Goal: Communication & Community: Answer question/provide support

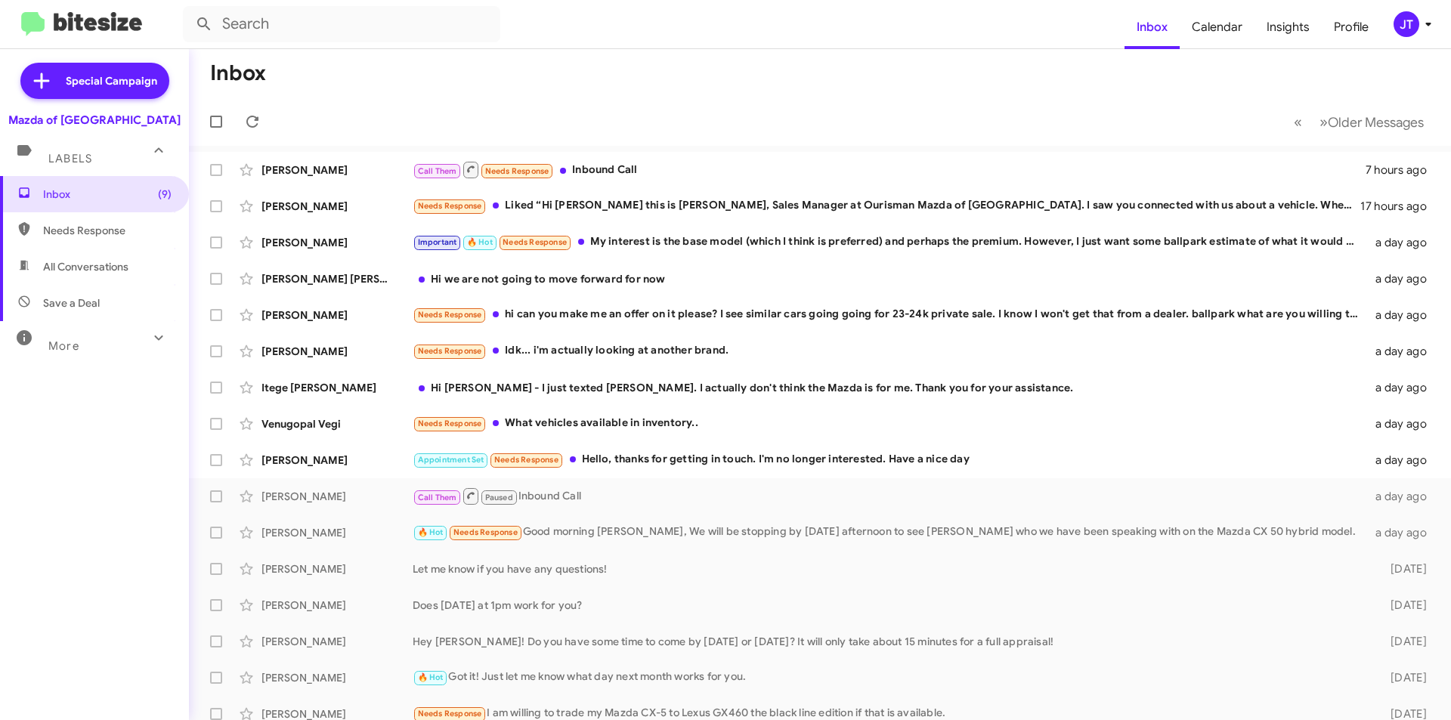
click at [1434, 29] on icon at bounding box center [1428, 24] width 18 height 18
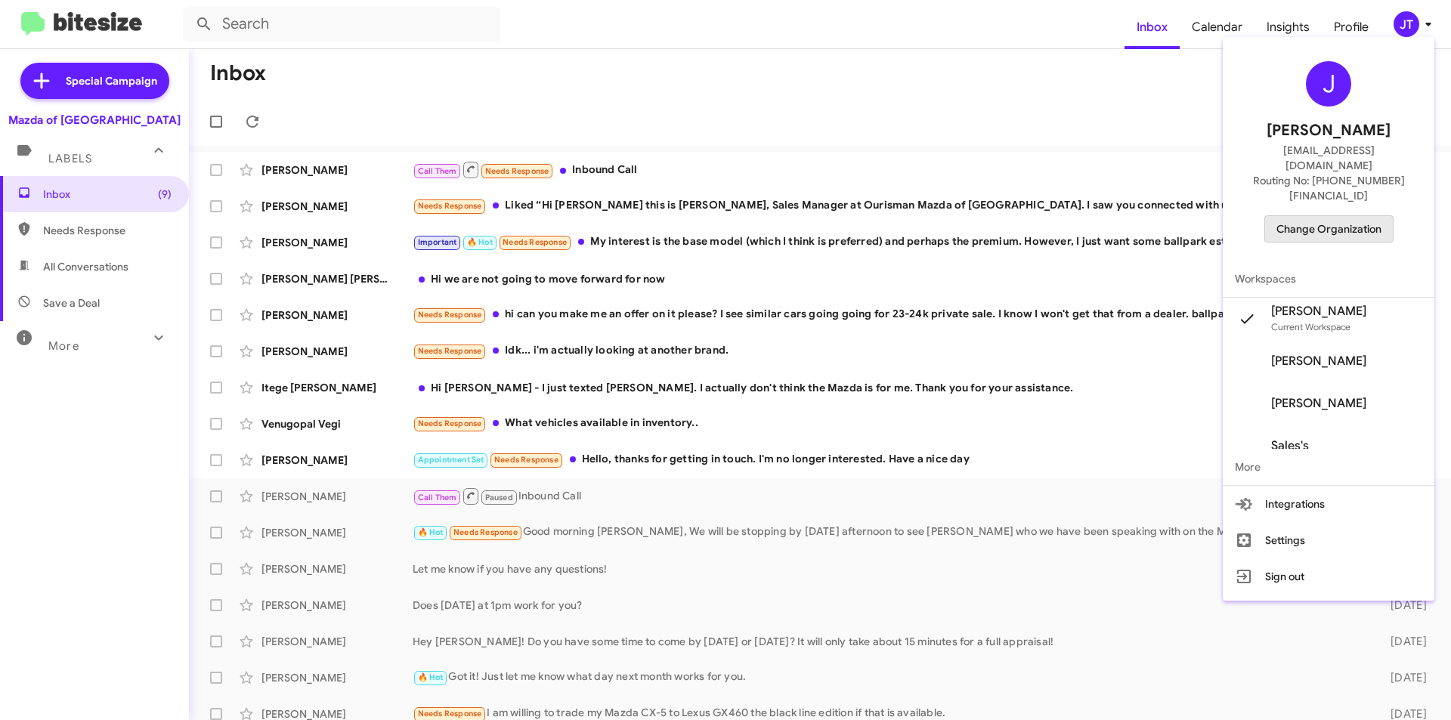
click at [1352, 216] on span "Change Organization" at bounding box center [1328, 229] width 105 height 26
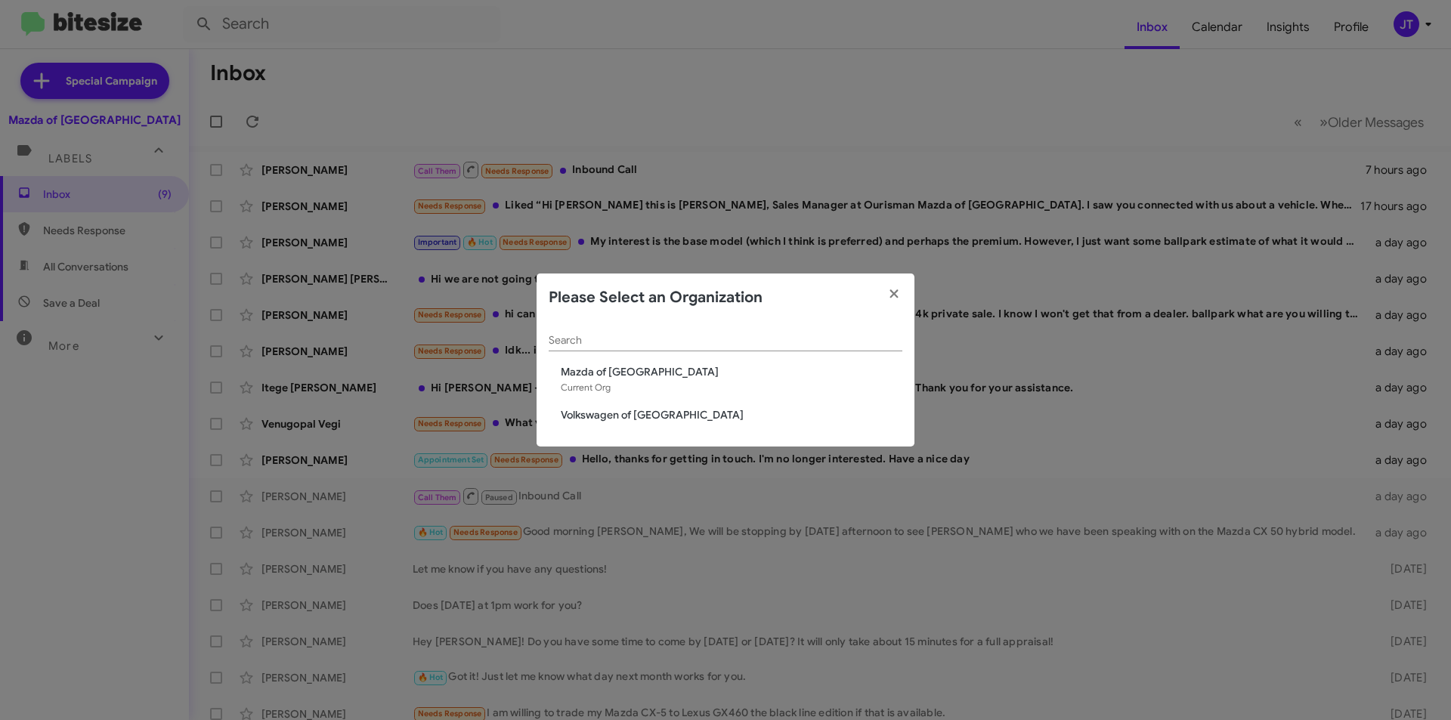
click at [594, 424] on div "Search Mazda of Rockville Current Org Volkswagen of Rockville" at bounding box center [725, 384] width 378 height 125
click at [600, 413] on span "Volkswagen of [GEOGRAPHIC_DATA]" at bounding box center [731, 414] width 341 height 15
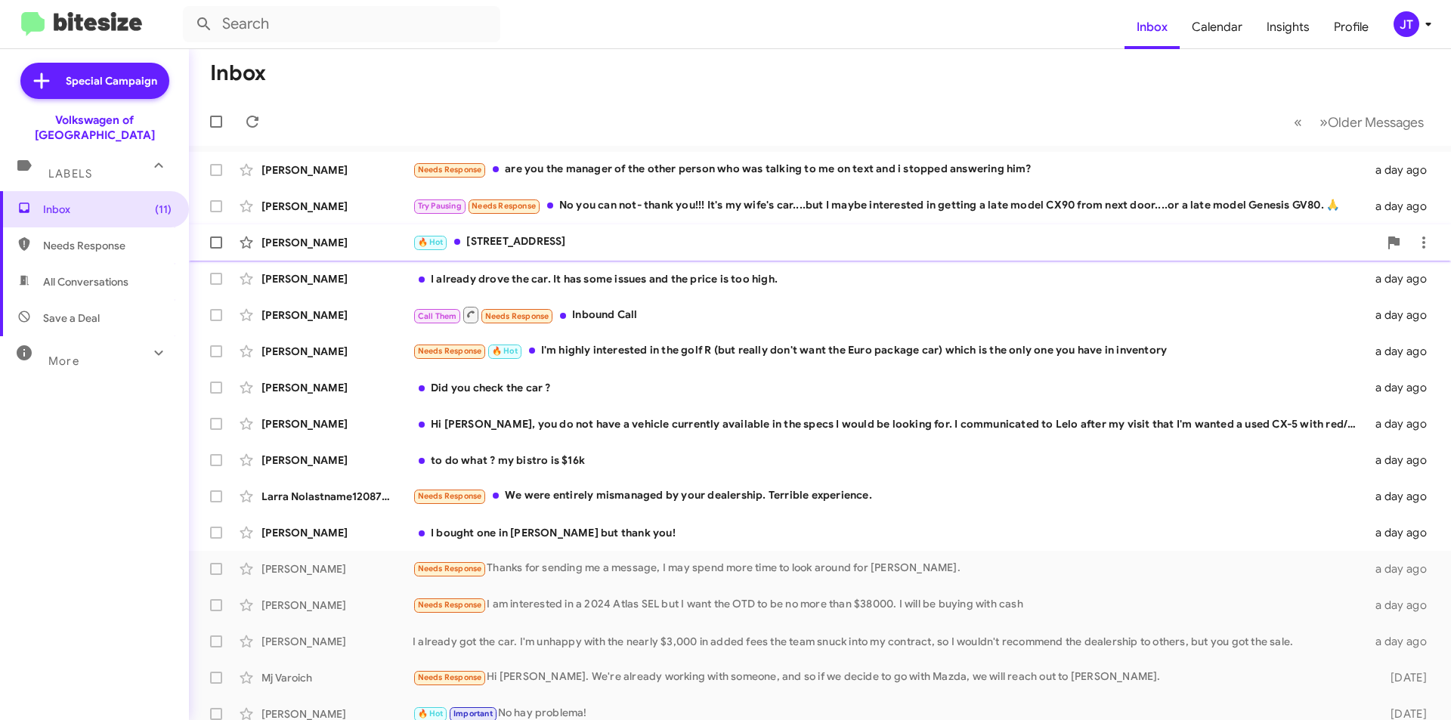
click at [648, 258] on span "[PERSON_NAME] 🔥 Hot [STREET_ADDRESS] a day ago" at bounding box center [820, 242] width 1262 height 36
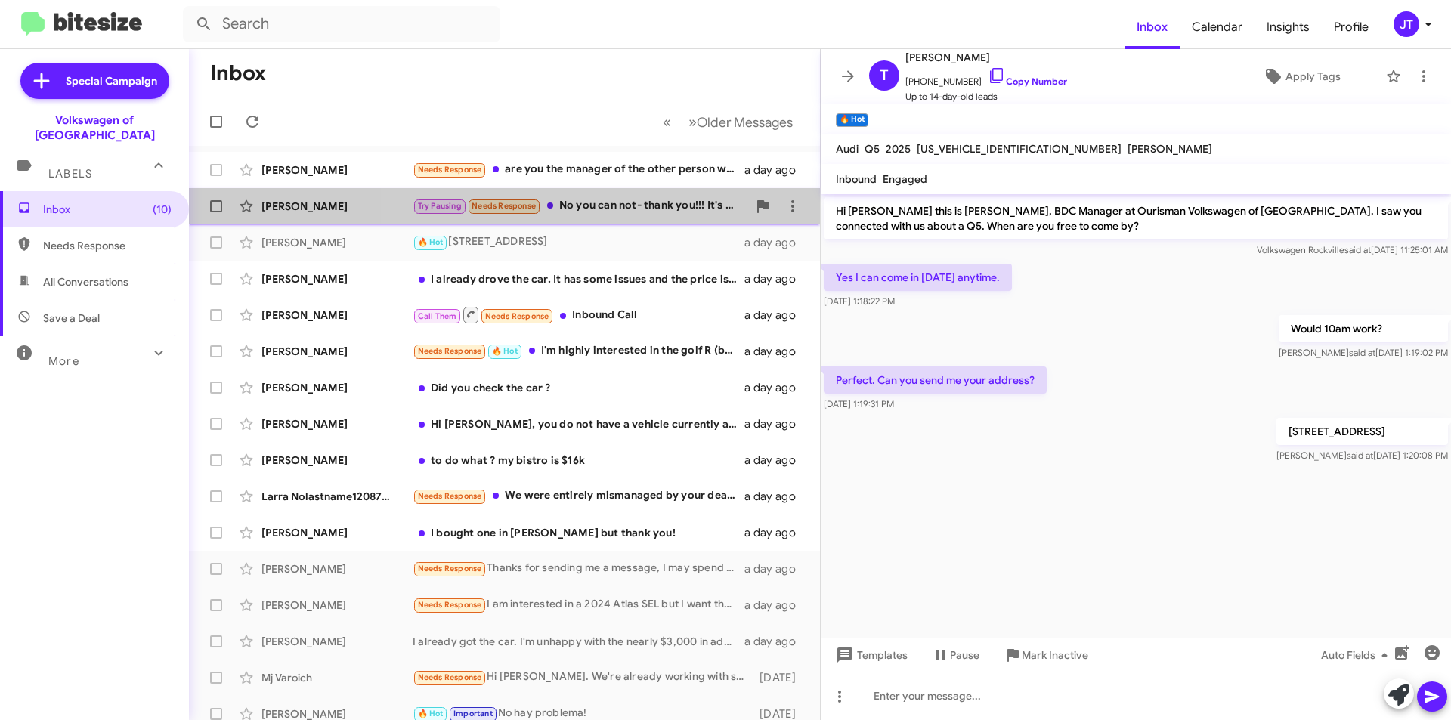
click at [626, 203] on div "Try Pausing Needs Response No you can not- thank you!!! It's my wife's car....b…" at bounding box center [580, 205] width 335 height 17
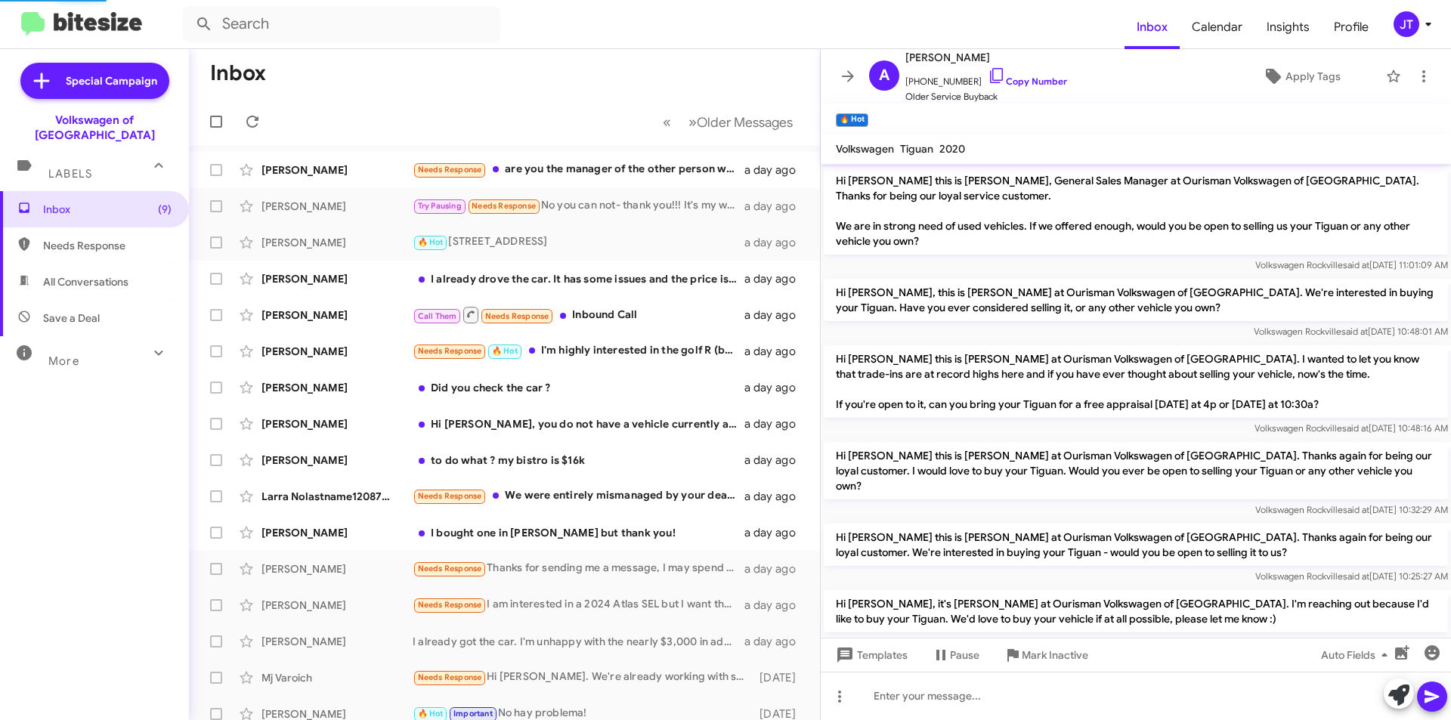
scroll to position [249, 0]
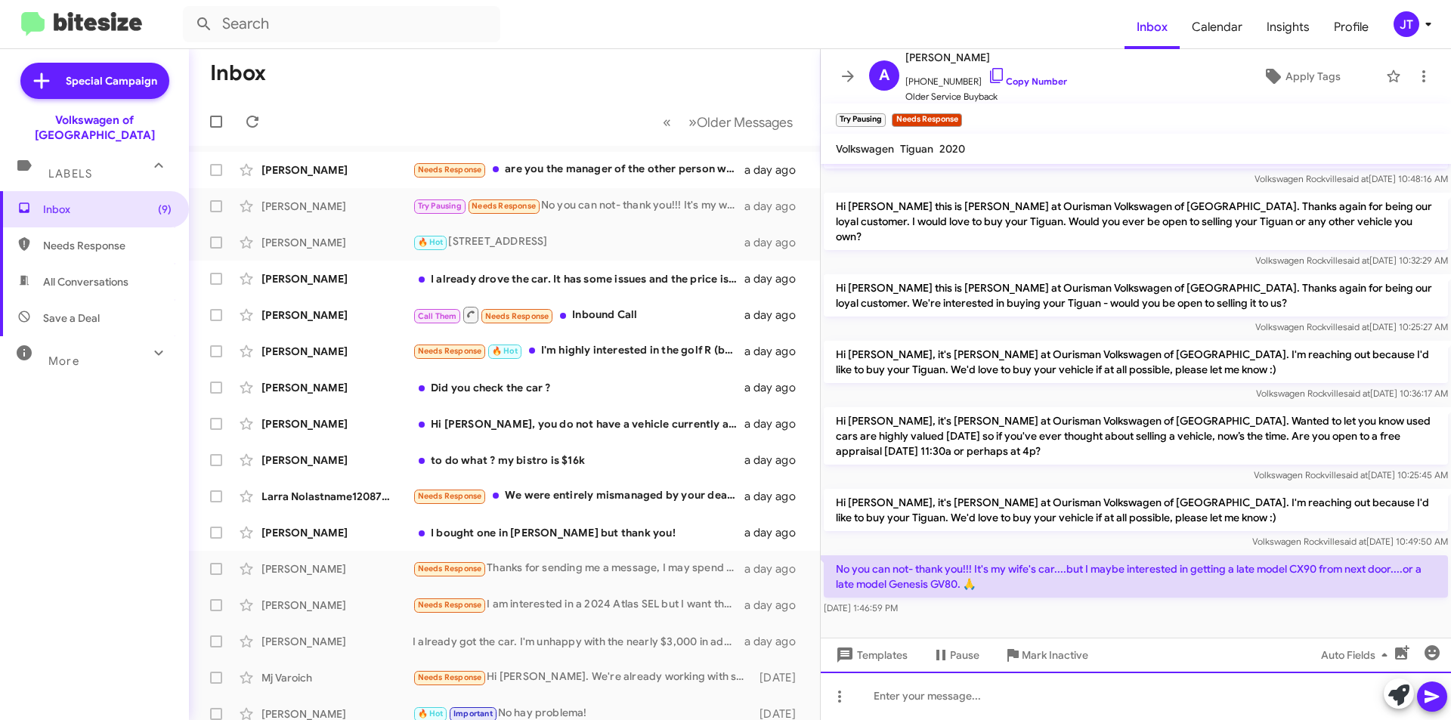
click at [994, 711] on div at bounding box center [1135, 696] width 630 height 48
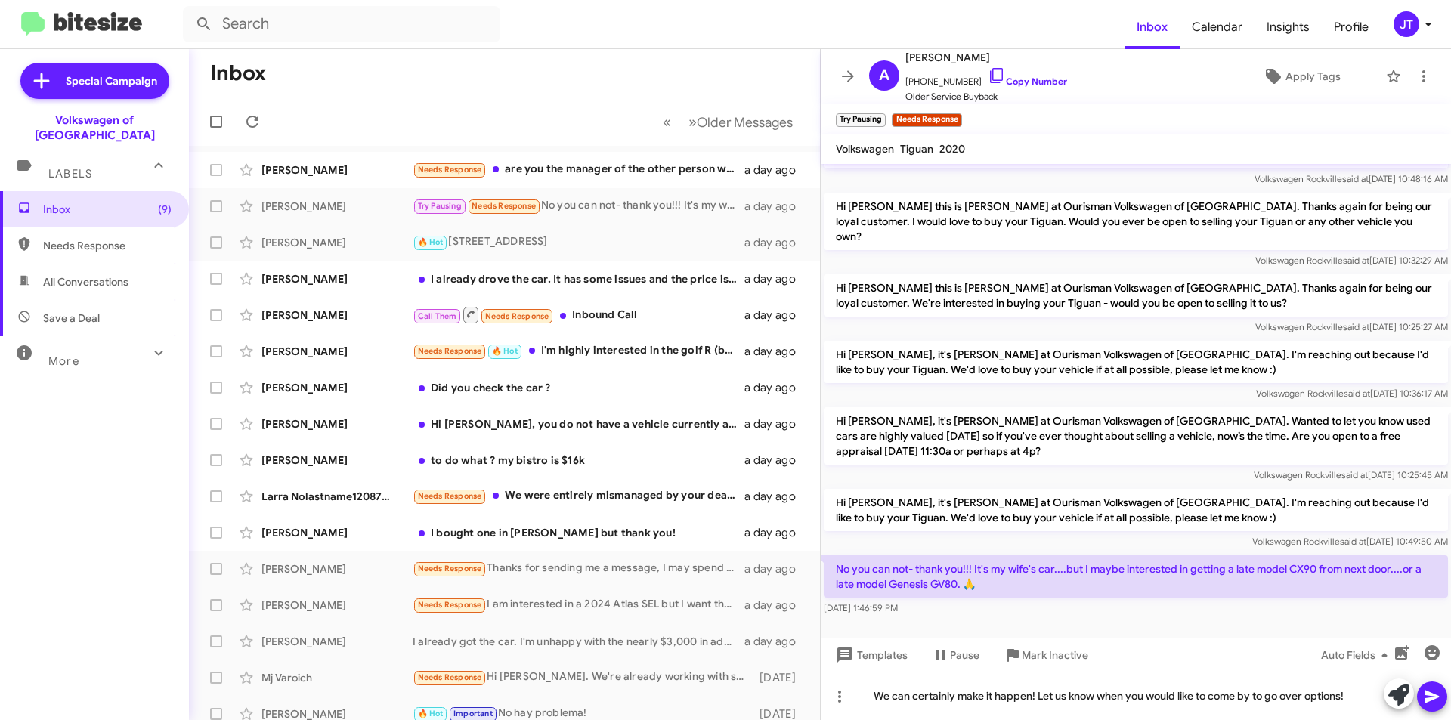
click at [1429, 696] on icon at bounding box center [1432, 697] width 18 height 18
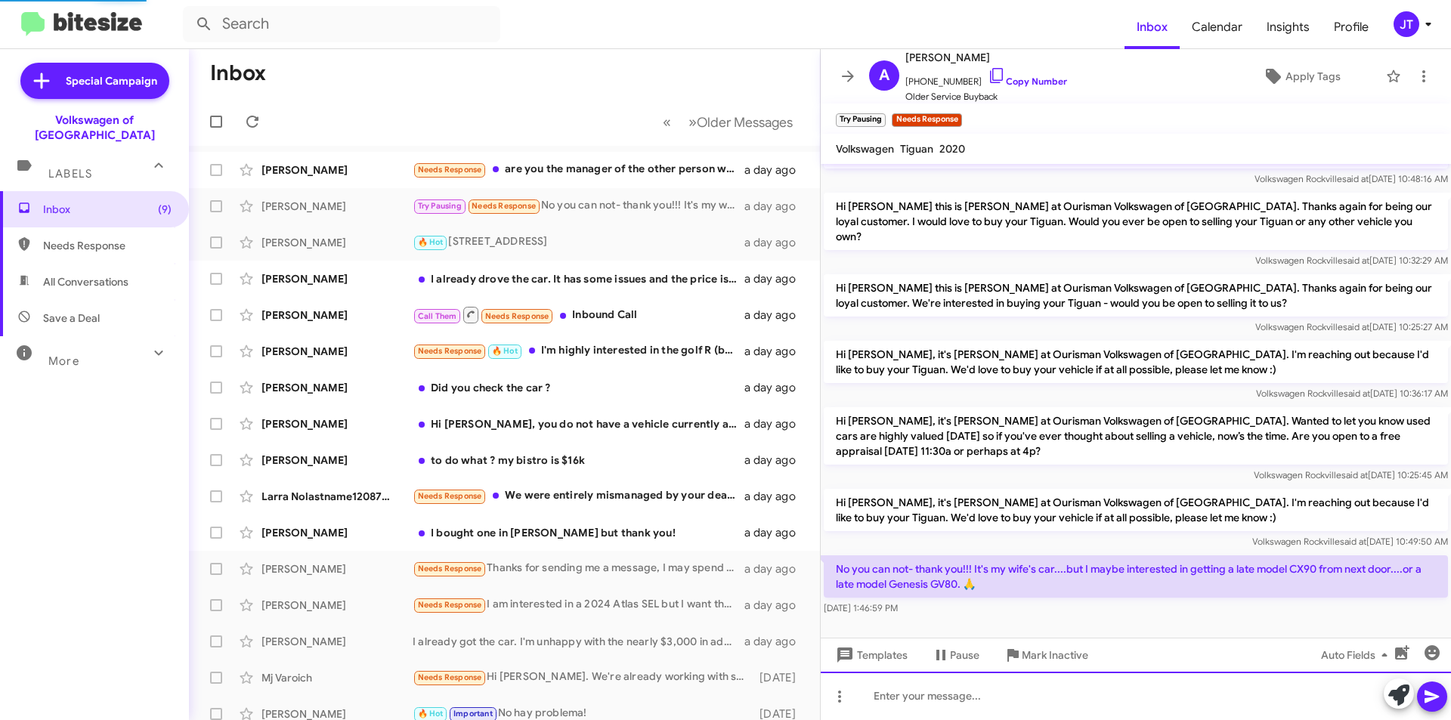
scroll to position [0, 0]
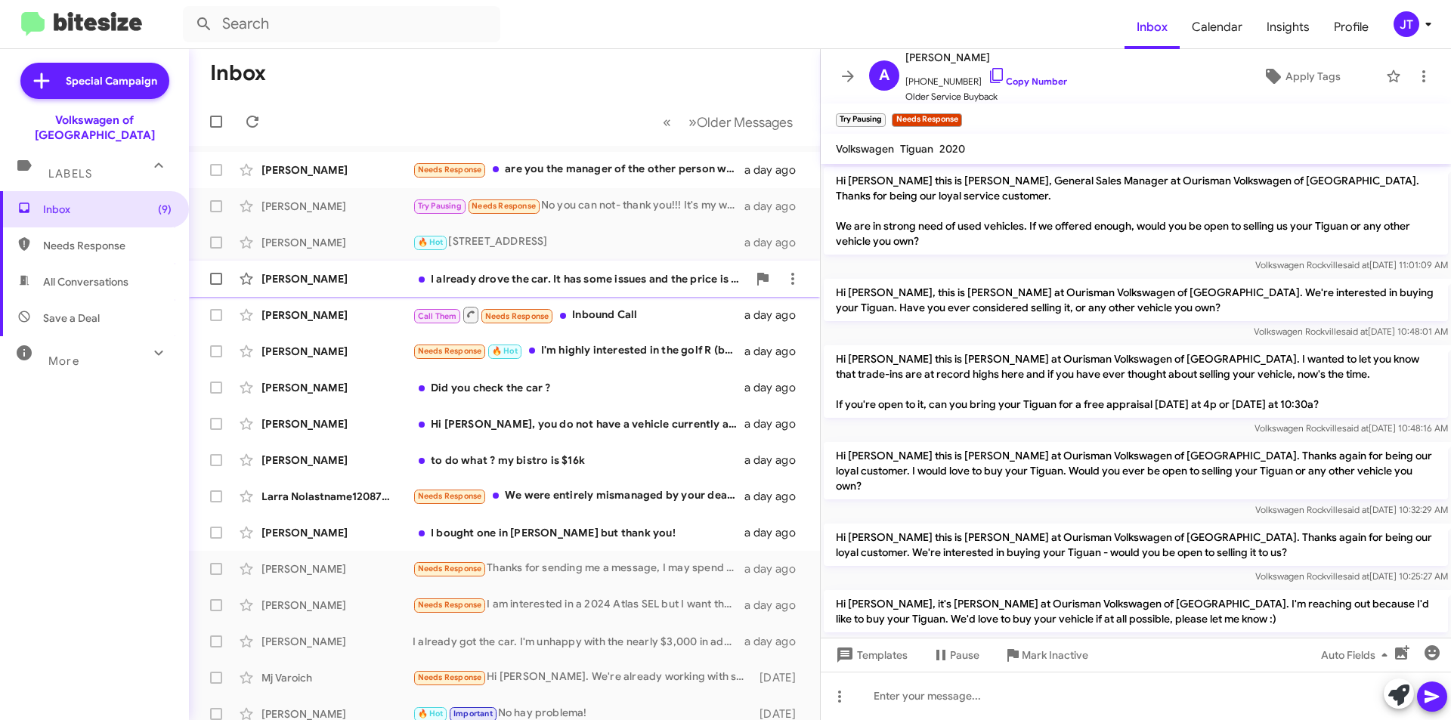
click at [651, 274] on div "I already drove the car. It has some issues and the price is too high." at bounding box center [580, 278] width 335 height 15
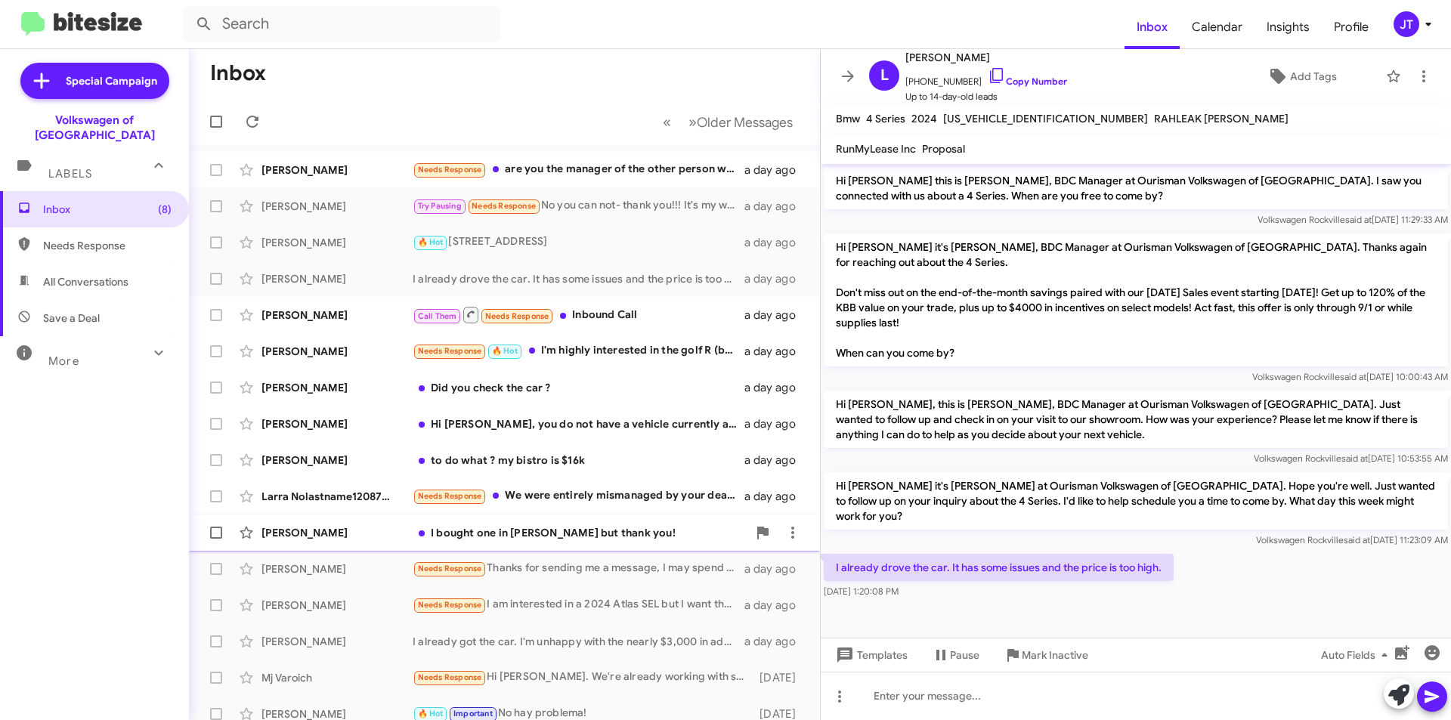
click at [518, 542] on div "[PERSON_NAME] I bought one in [PERSON_NAME] but thank you! a day ago" at bounding box center [504, 533] width 607 height 30
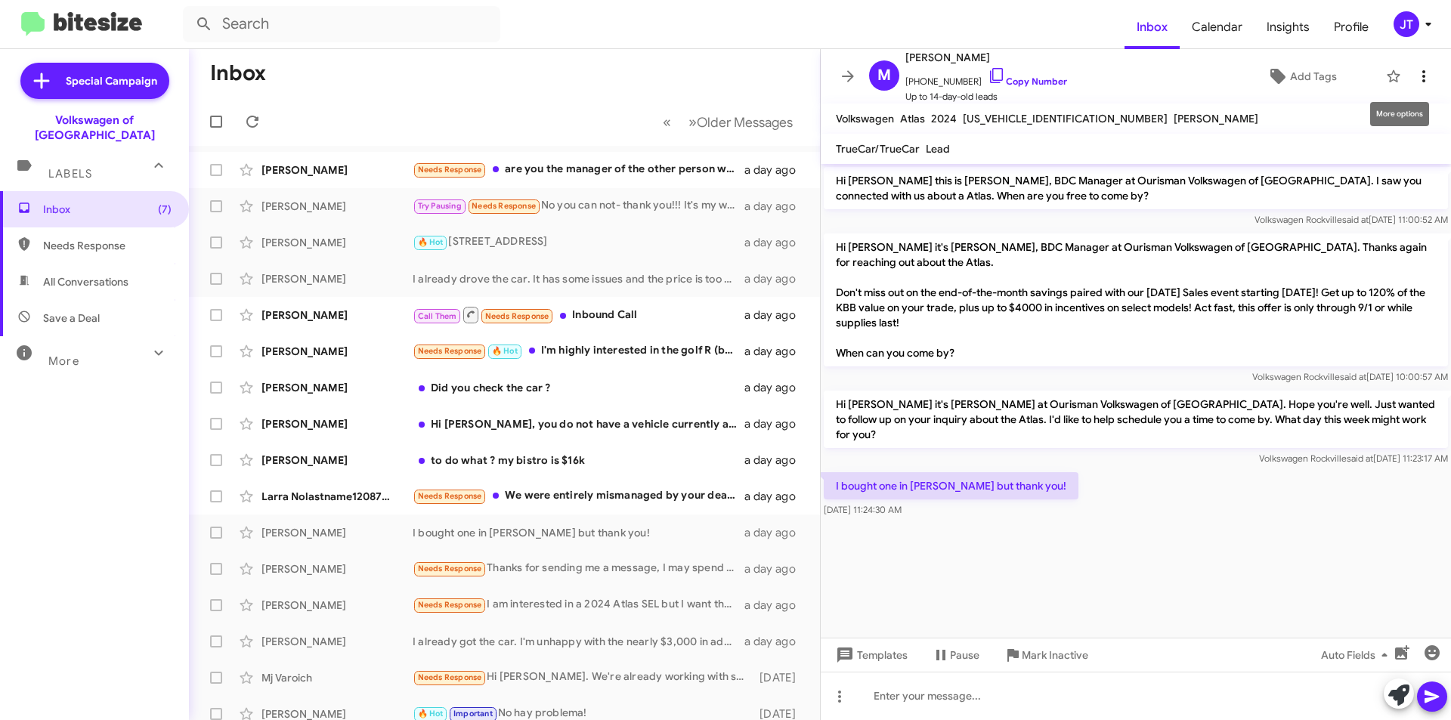
click at [1414, 67] on icon at bounding box center [1423, 76] width 18 height 18
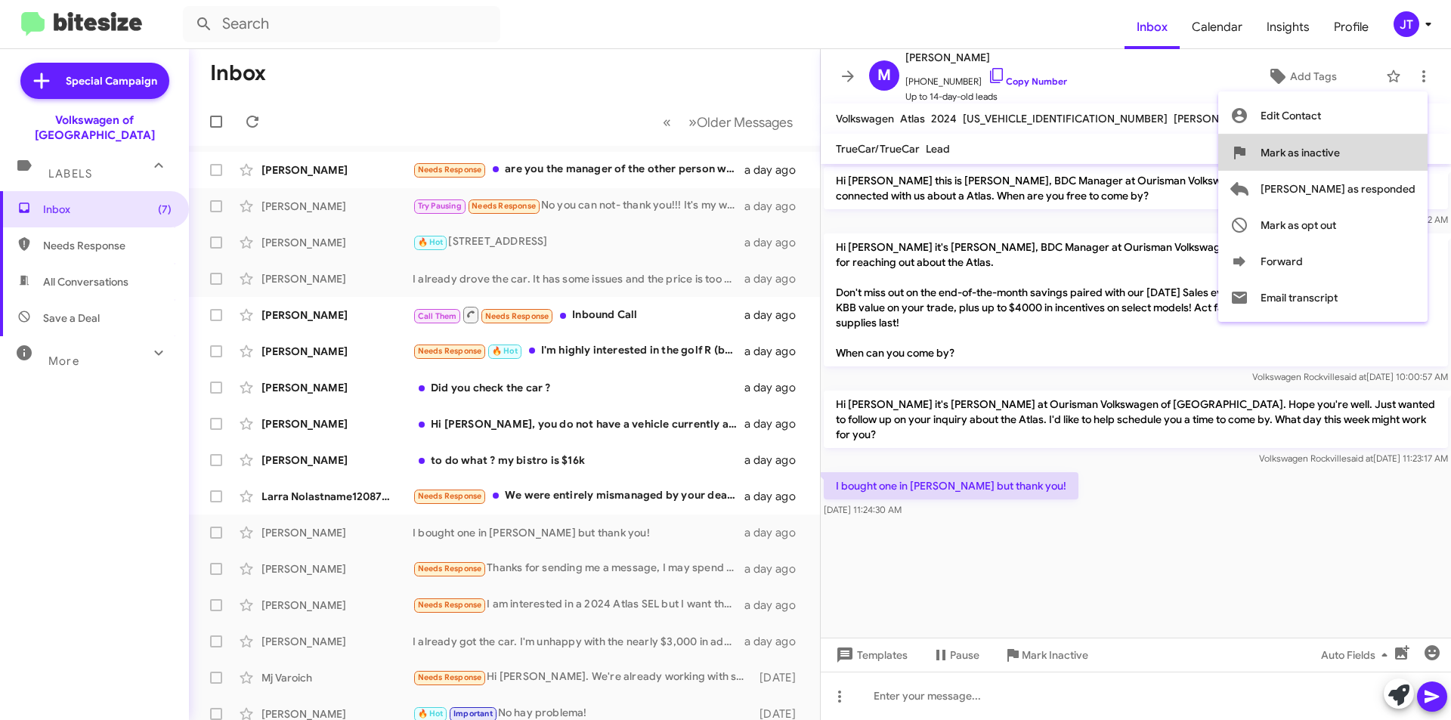
click at [1340, 143] on span "Mark as inactive" at bounding box center [1299, 152] width 79 height 36
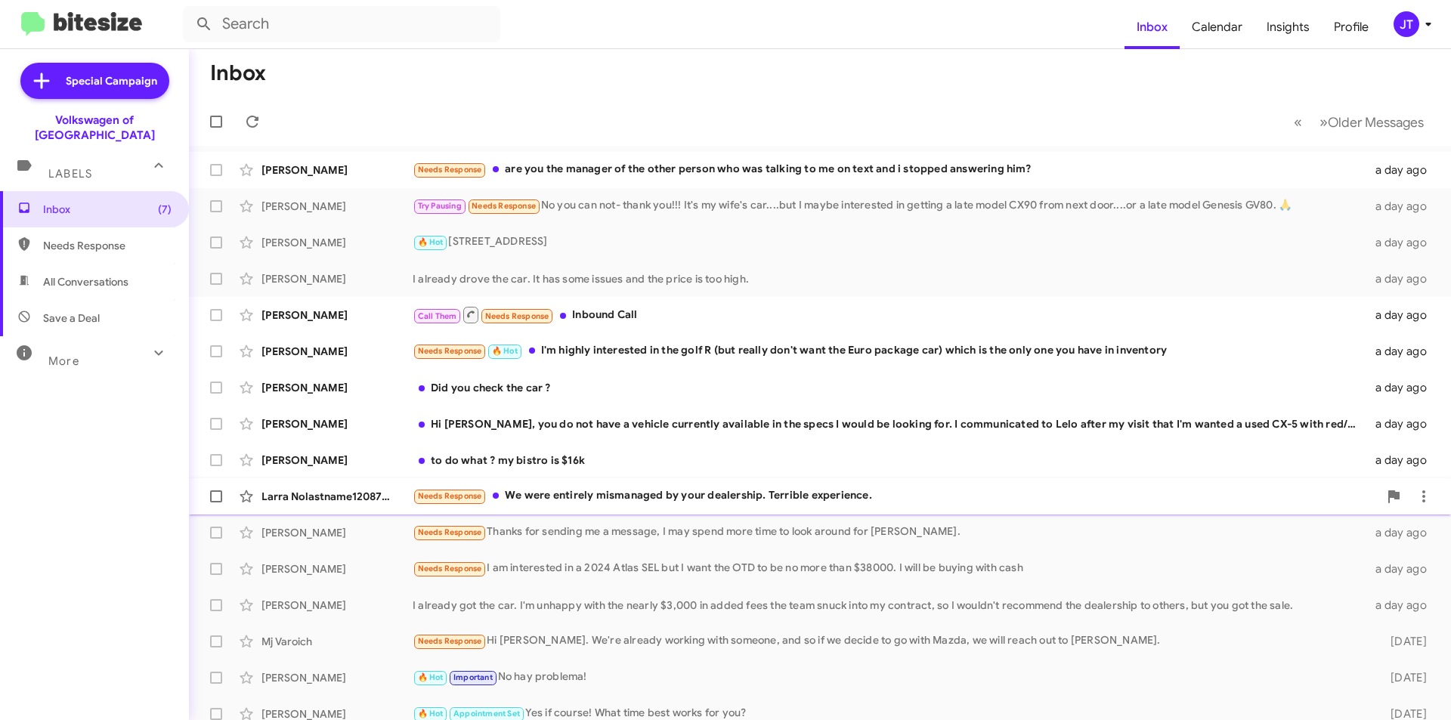
click at [659, 480] on span "Larra Nolastname120872290 Needs Response We were entirely mismanaged by your de…" at bounding box center [820, 496] width 1262 height 36
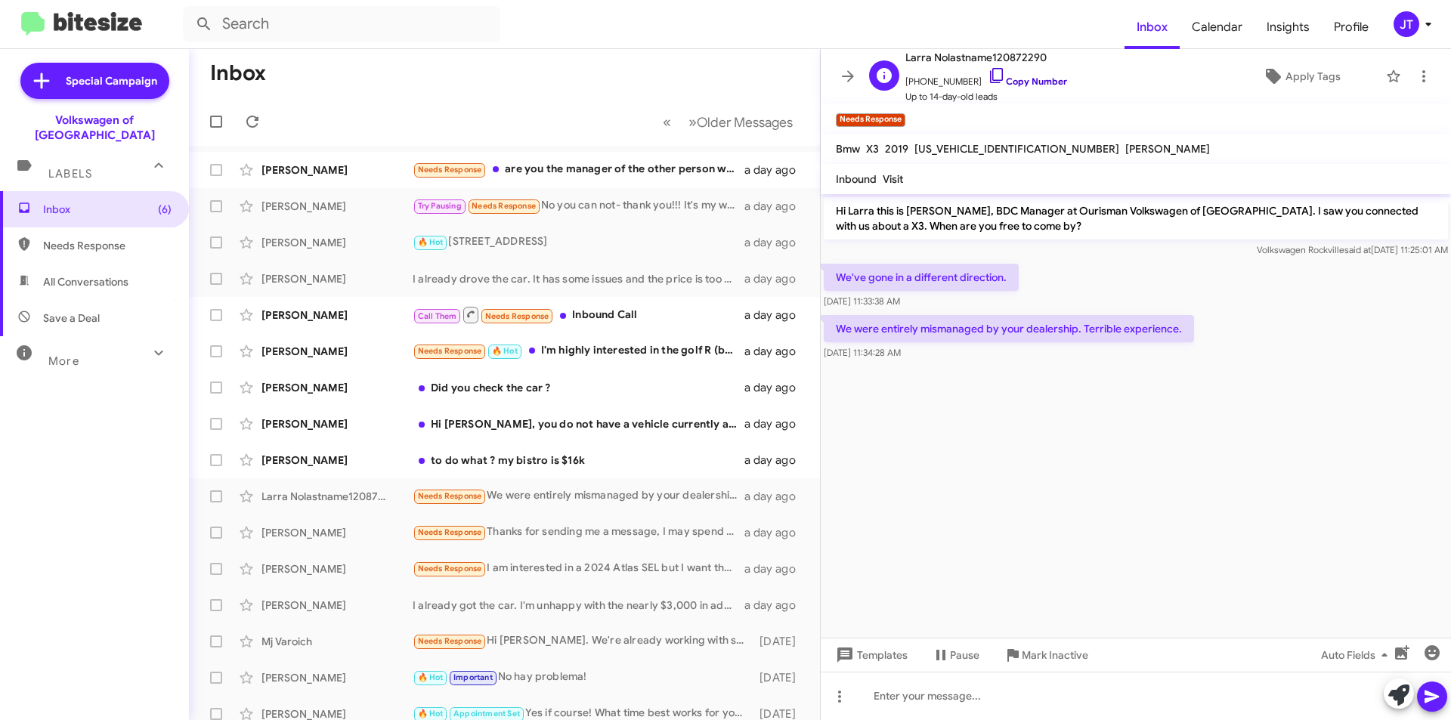
click at [1035, 84] on link "Copy Number" at bounding box center [1026, 81] width 79 height 11
click at [553, 464] on div "to do what ? my bistro is $16k" at bounding box center [580, 460] width 335 height 15
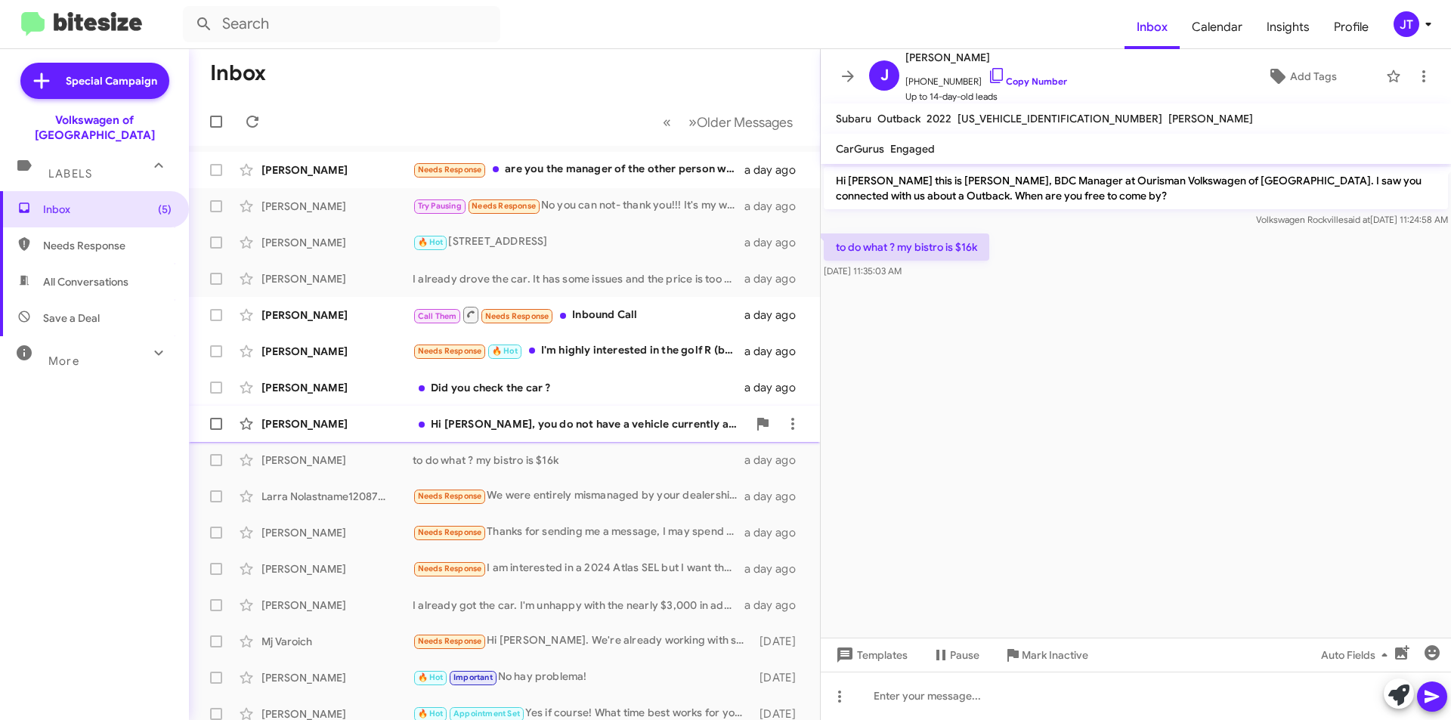
click at [595, 422] on div "Hi [PERSON_NAME], you do not have a vehicle currently available in the specs I …" at bounding box center [580, 423] width 335 height 15
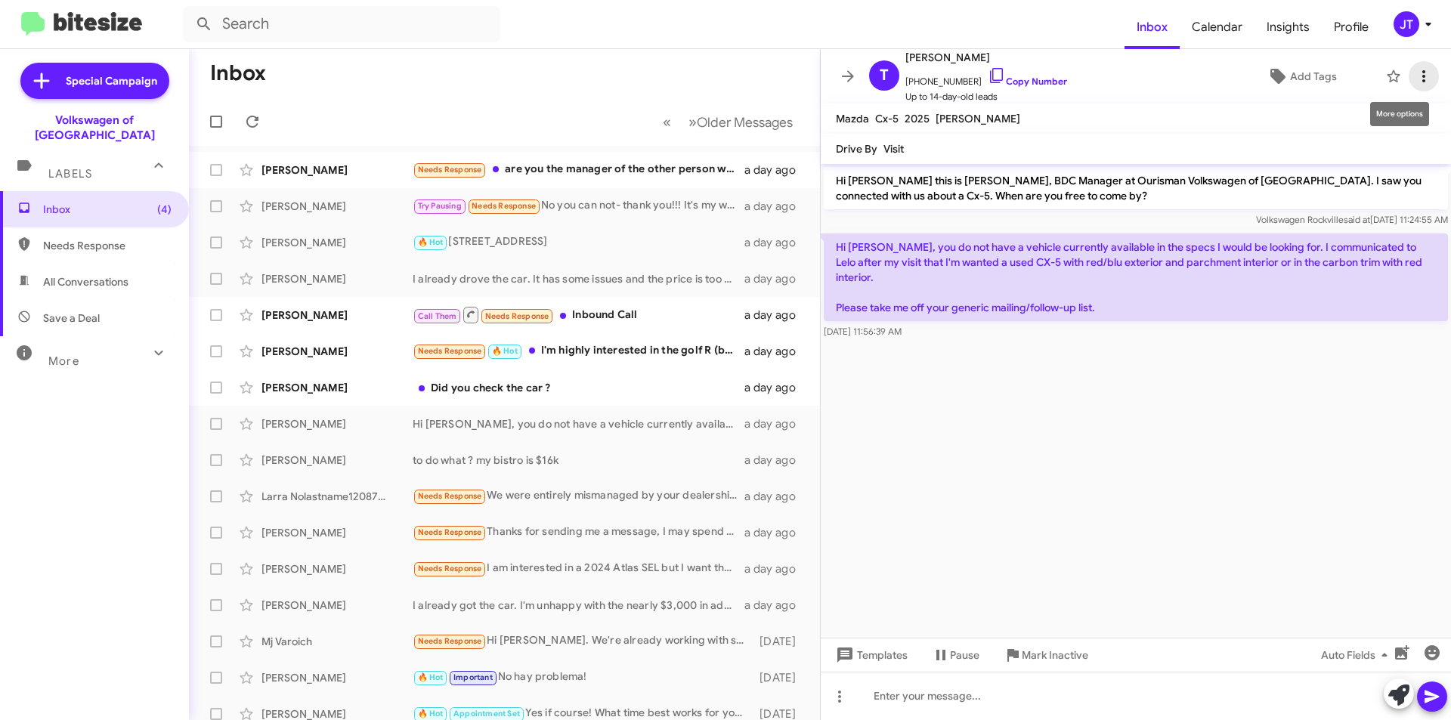
click at [1422, 80] on span at bounding box center [1423, 76] width 30 height 18
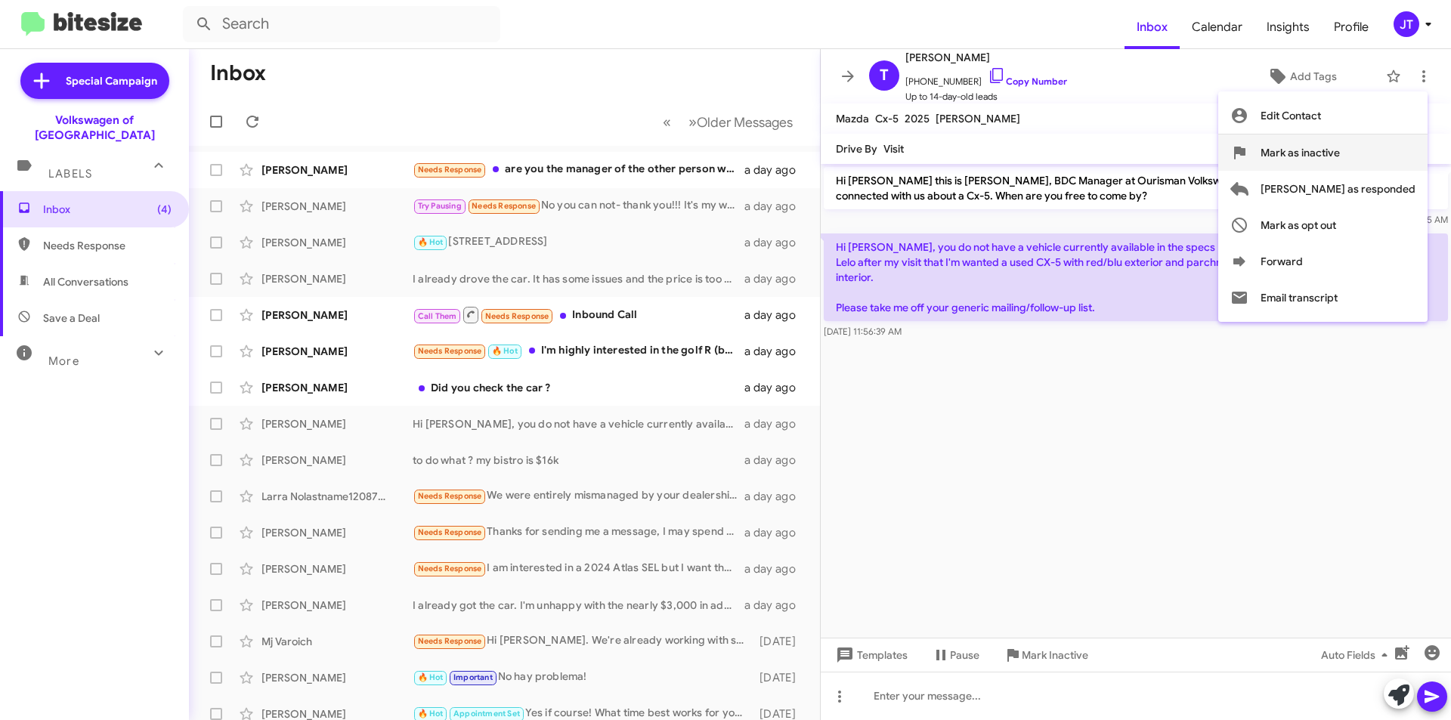
click at [1340, 159] on span "Mark as inactive" at bounding box center [1299, 152] width 79 height 36
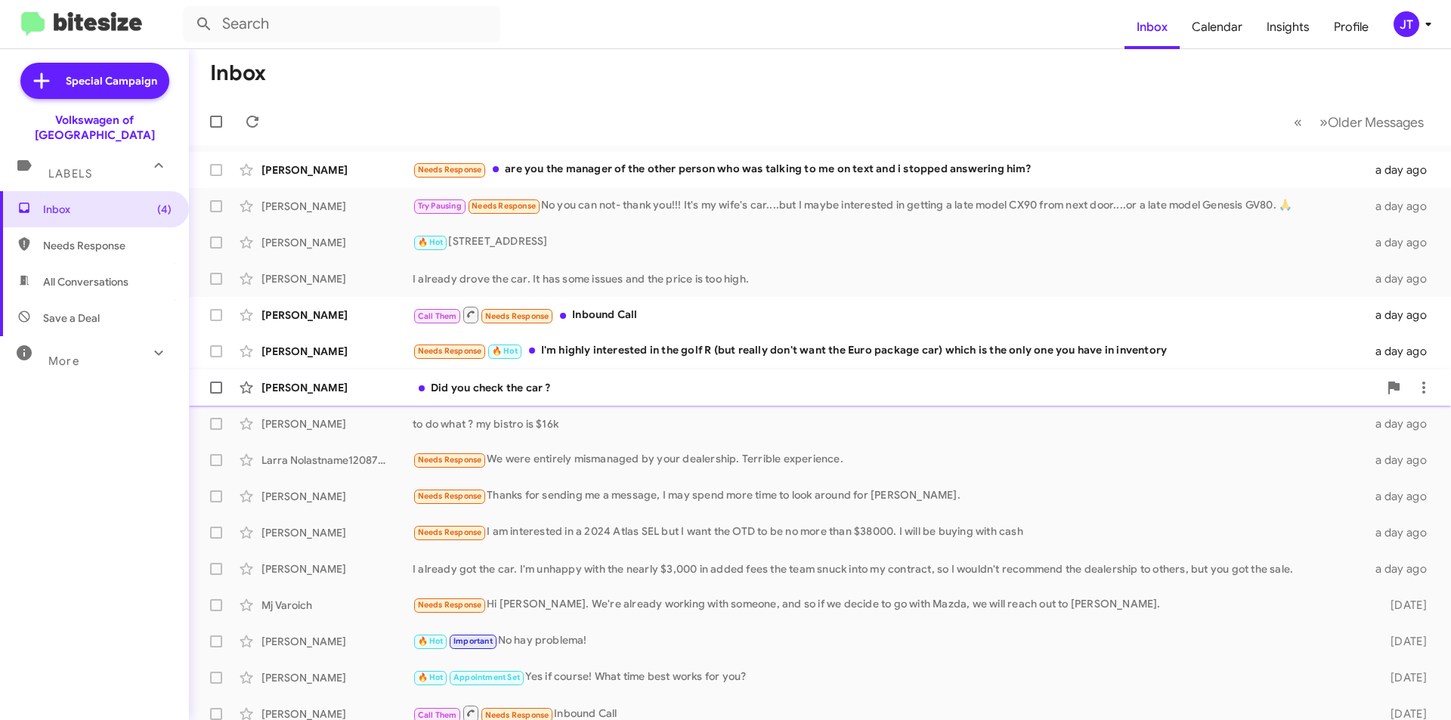
click at [671, 376] on div "[PERSON_NAME] Did you check the car ? a day ago" at bounding box center [820, 387] width 1238 height 30
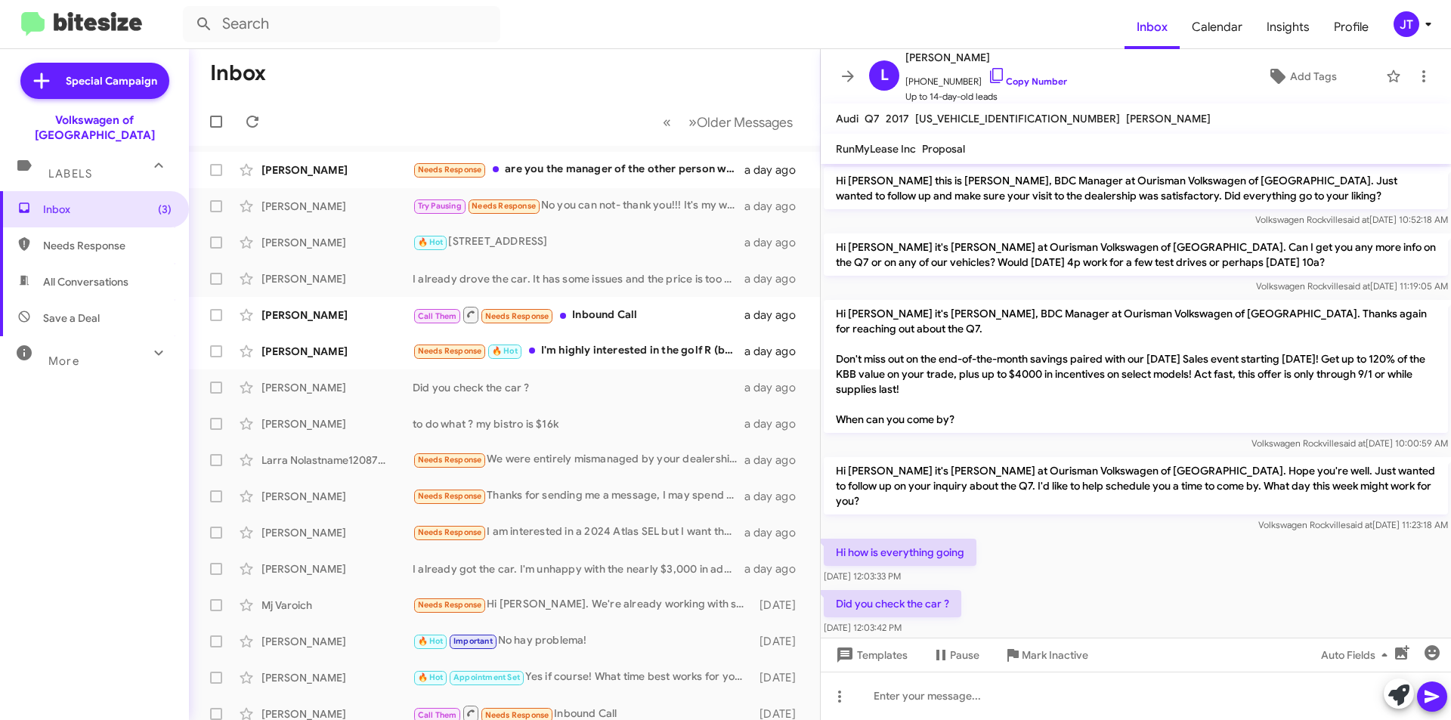
scroll to position [8, 0]
